Goal: Information Seeking & Learning: Learn about a topic

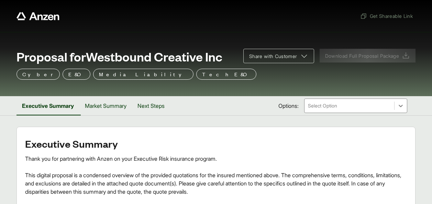
scroll to position [256, 0]
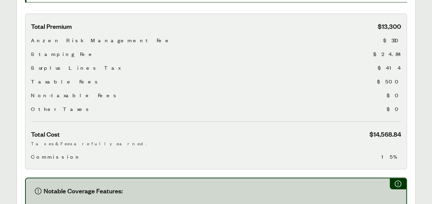
scroll to position [227, 0]
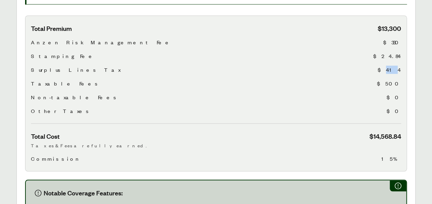
drag, startPoint x: 392, startPoint y: 64, endPoint x: 398, endPoint y: 63, distance: 6.2
click at [398, 66] on span "$414" at bounding box center [389, 70] width 23 height 8
drag, startPoint x: 398, startPoint y: 63, endPoint x: 339, endPoint y: 67, distance: 59.6
click at [339, 67] on div "Total Premium $13,300 Anzen Risk Management Fee $330 Stamping Fee $24.84 Surplu…" at bounding box center [216, 74] width 370 height 100
drag, startPoint x: 388, startPoint y: 50, endPoint x: 392, endPoint y: 50, distance: 3.5
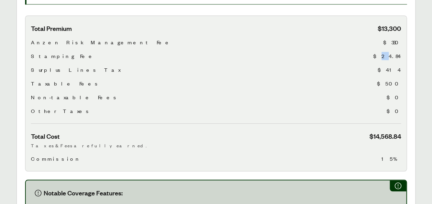
click at [392, 52] on span "$24.84" at bounding box center [387, 56] width 28 height 8
drag, startPoint x: 392, startPoint y: 50, endPoint x: 365, endPoint y: 62, distance: 28.9
click at [365, 66] on div "Surplus Lines Tax $414" at bounding box center [216, 70] width 370 height 8
click at [398, 52] on span "$24.84" at bounding box center [387, 56] width 28 height 8
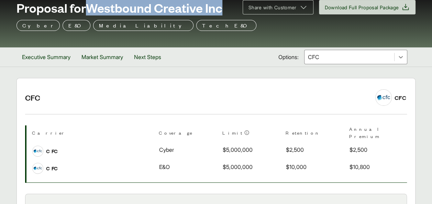
copy span "Westbound Creative Inc"
drag, startPoint x: 89, startPoint y: 8, endPoint x: 226, endPoint y: 14, distance: 137.0
click at [226, 14] on div "Proposal for Westbound Creative Inc" at bounding box center [126, 8] width 218 height 14
